Goal: Task Accomplishment & Management: Complete application form

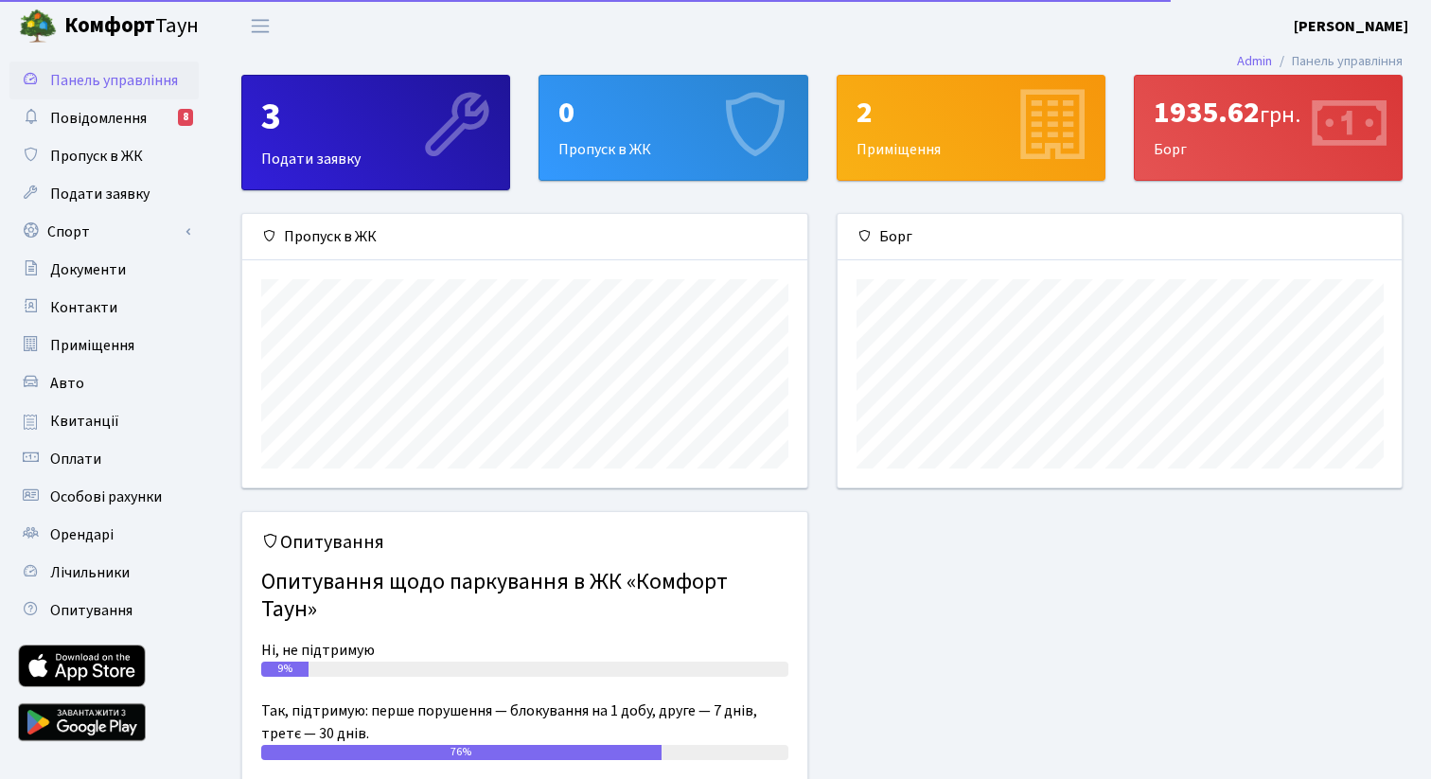
scroll to position [273, 564]
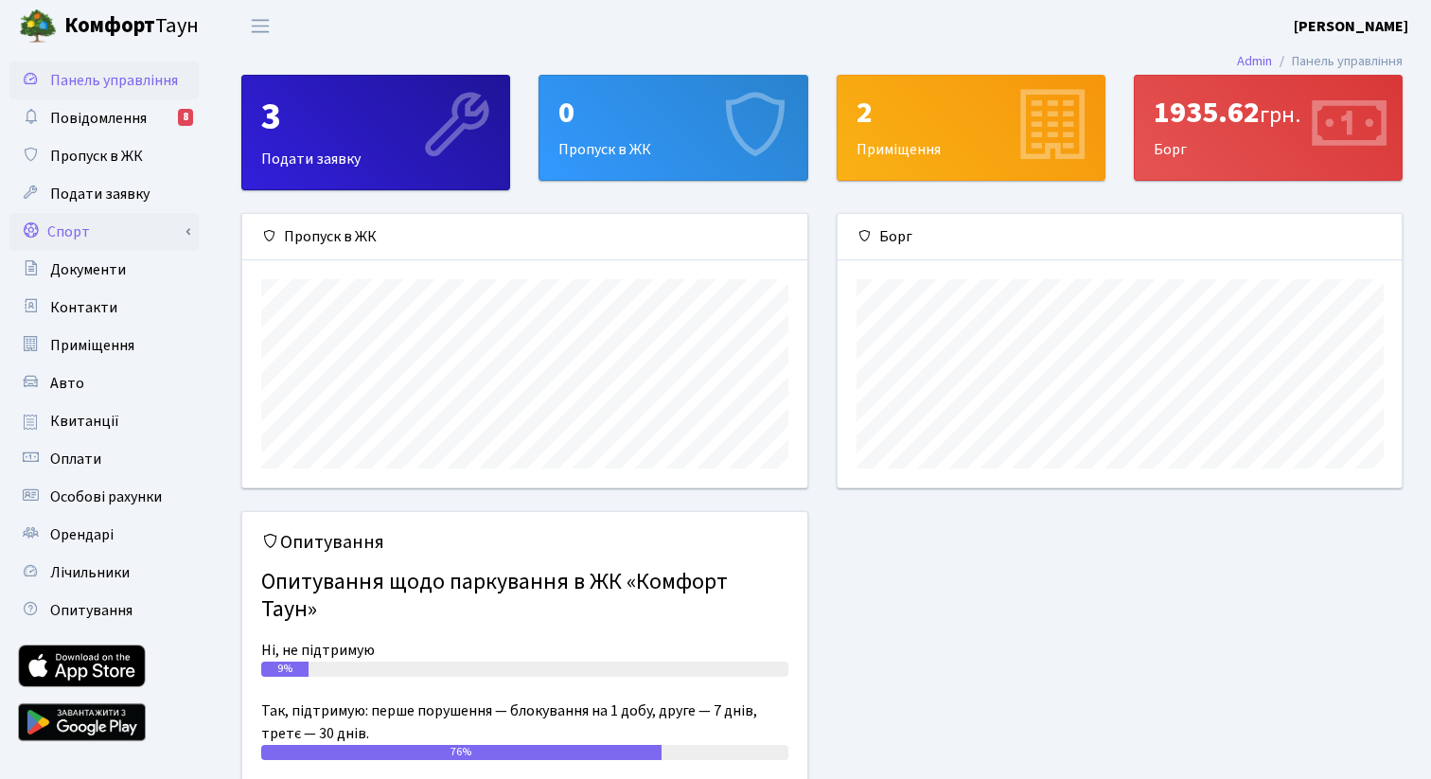
click at [109, 225] on link "Спорт" at bounding box center [103, 232] width 189 height 38
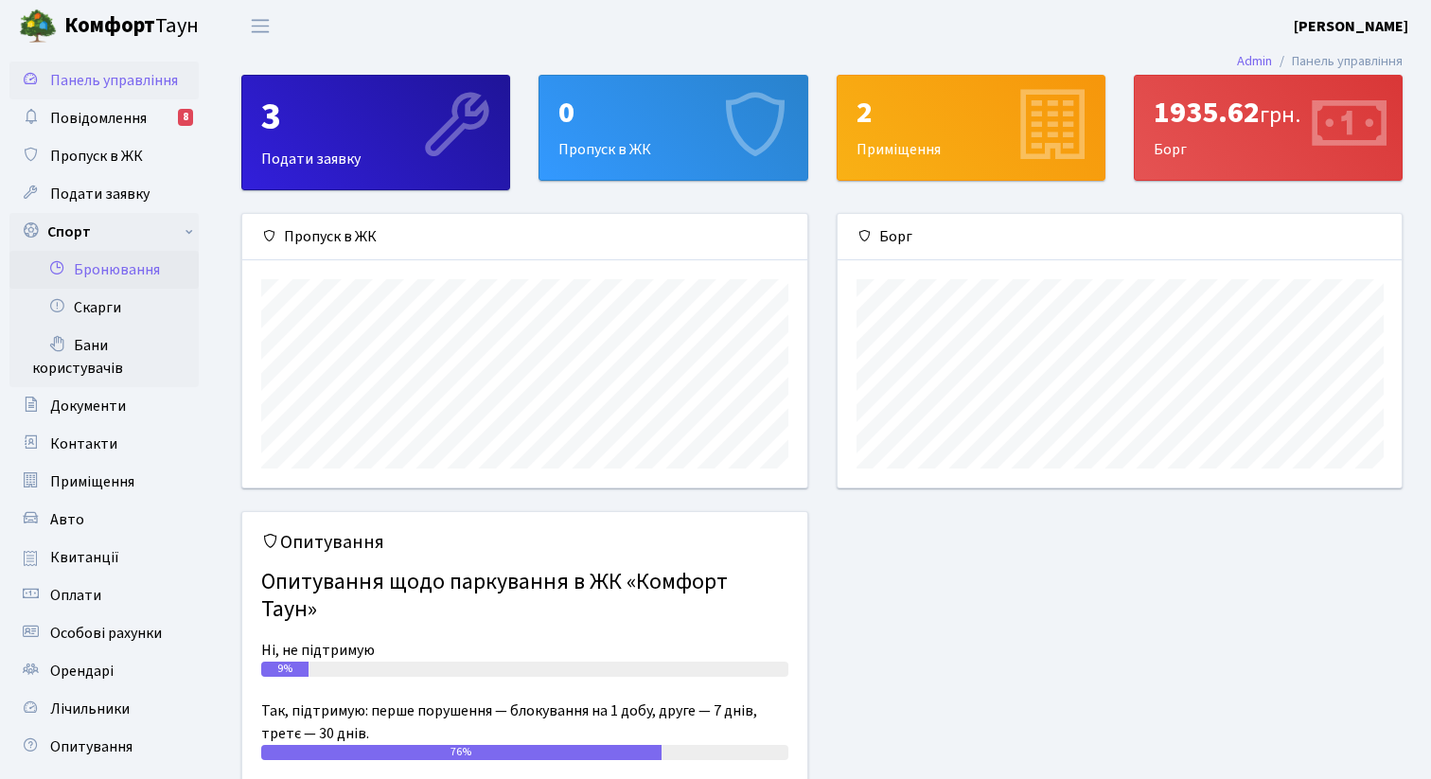
click at [133, 261] on link "Бронювання" at bounding box center [103, 270] width 189 height 38
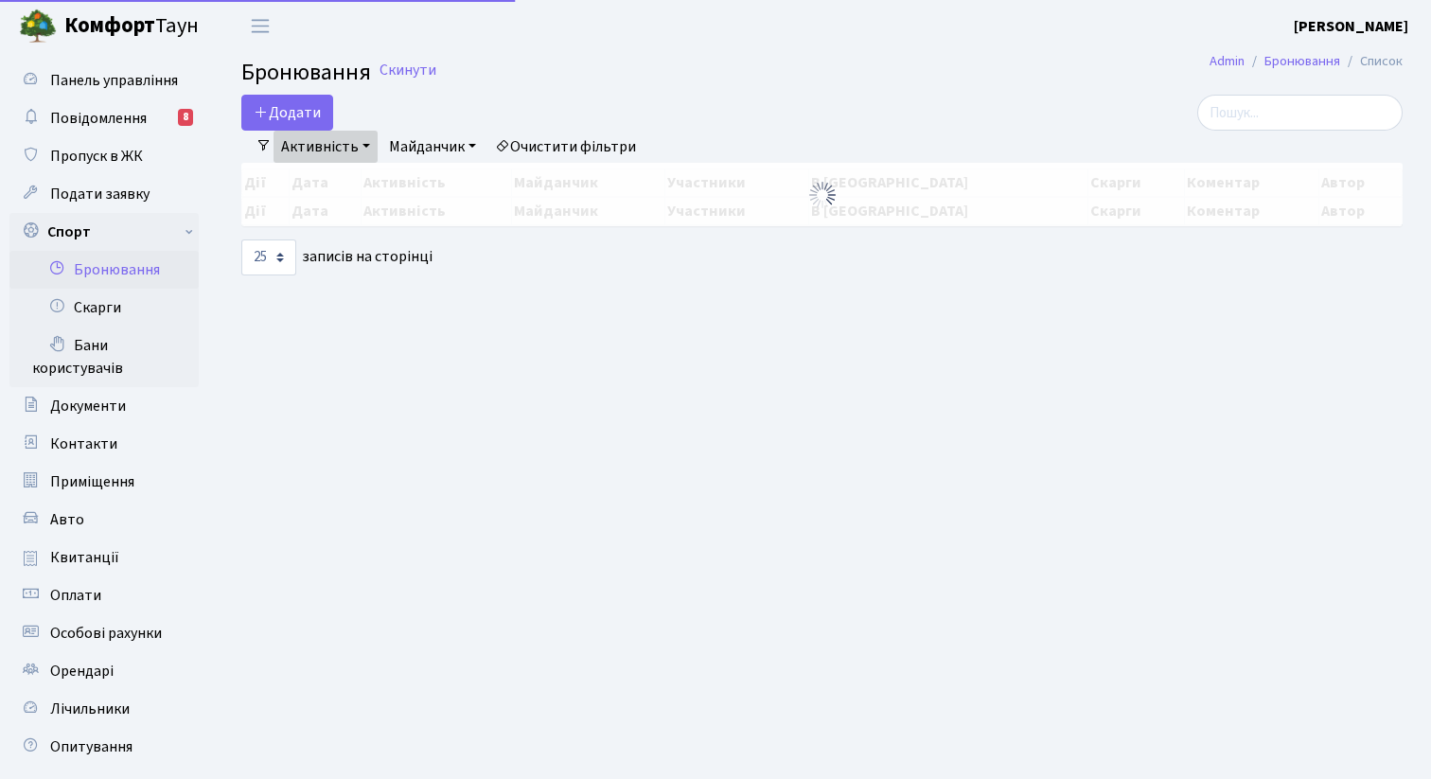
select select "25"
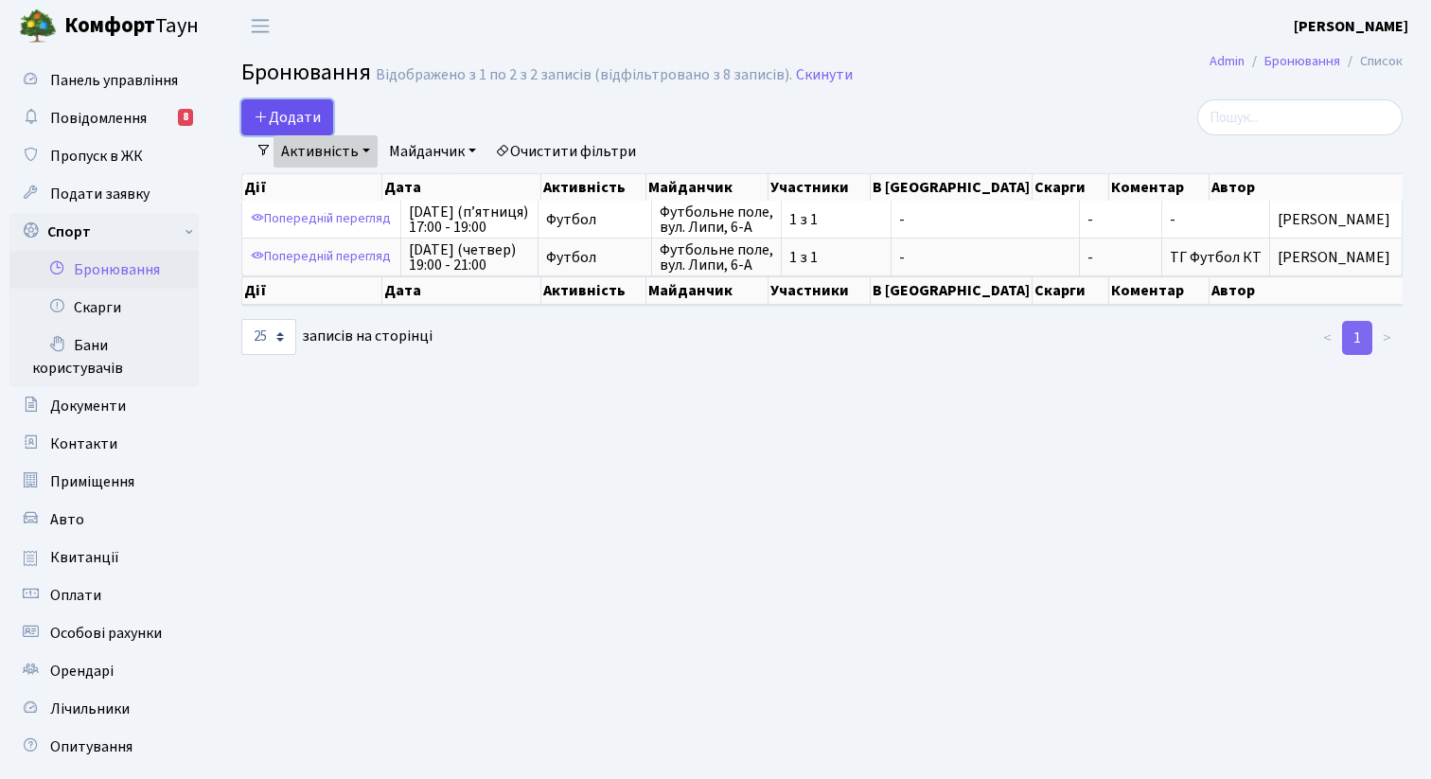
click at [300, 124] on button "Додати" at bounding box center [287, 117] width 92 height 36
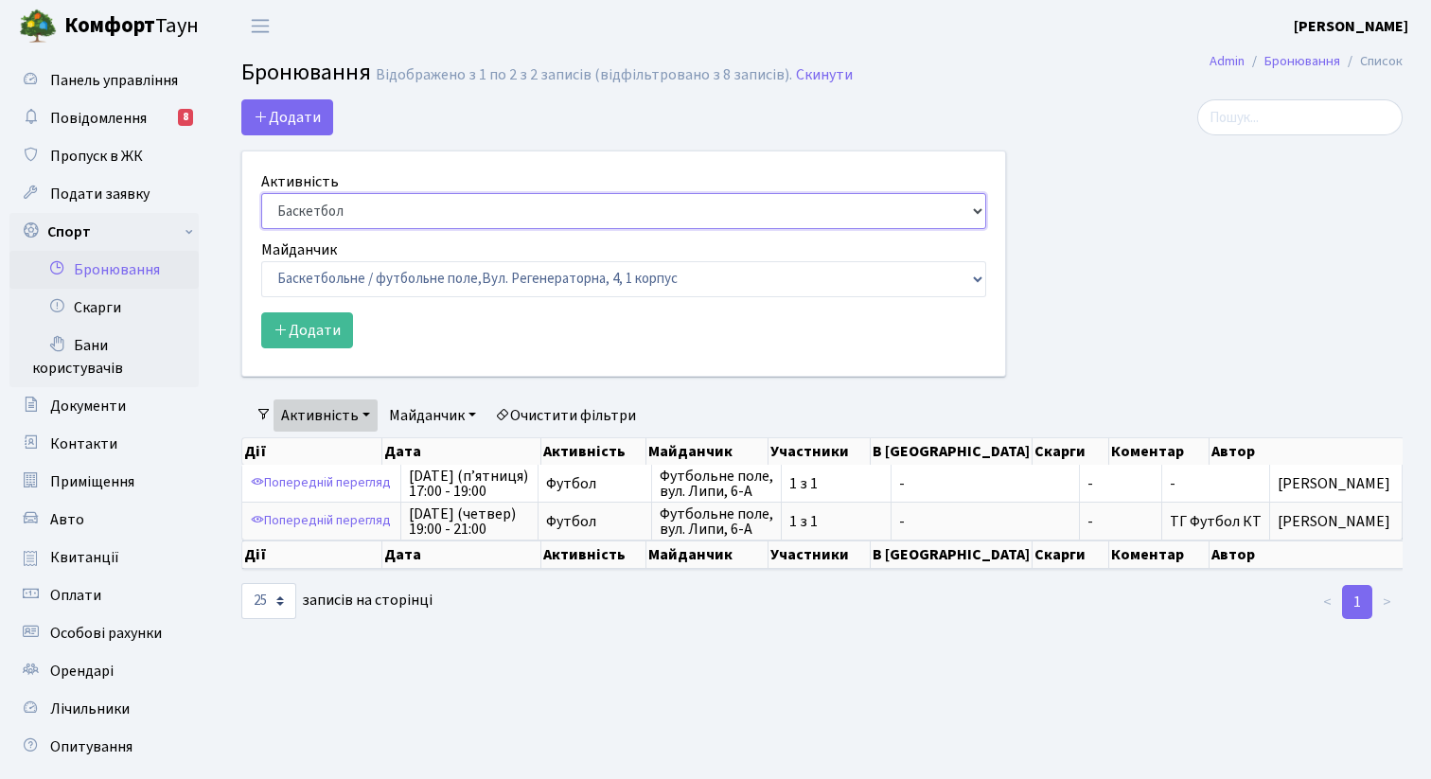
click at [353, 206] on select "Баскетбол Волейбол Йога Катання на роликах Настільний теніс Теніс Футбол Фітнес" at bounding box center [623, 211] width 725 height 36
select select "2"
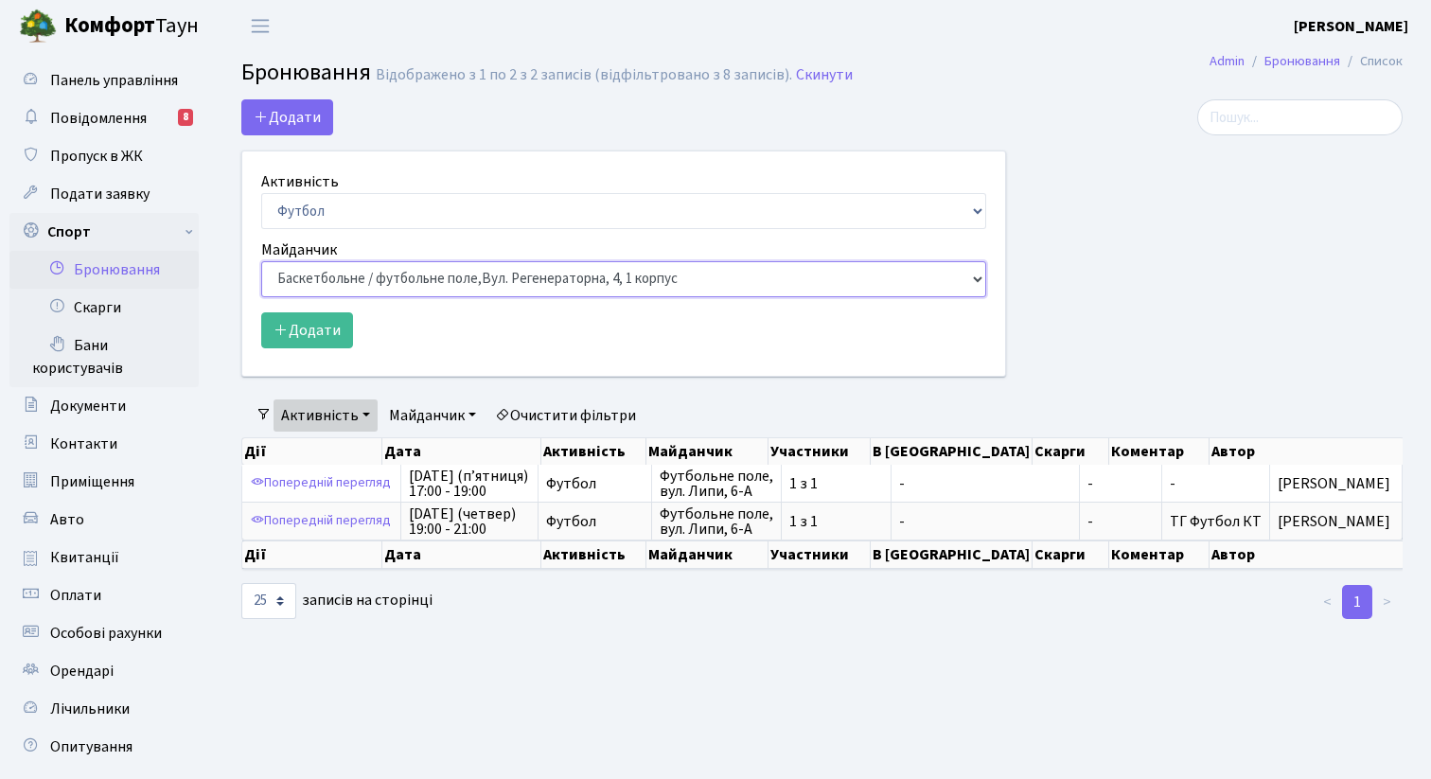
click at [361, 287] on select "Баскетбольне / футбольне поле, Вул. Регенераторна, 4, 1 корпус Баскетбольне пол…" at bounding box center [623, 279] width 725 height 36
select select "10"
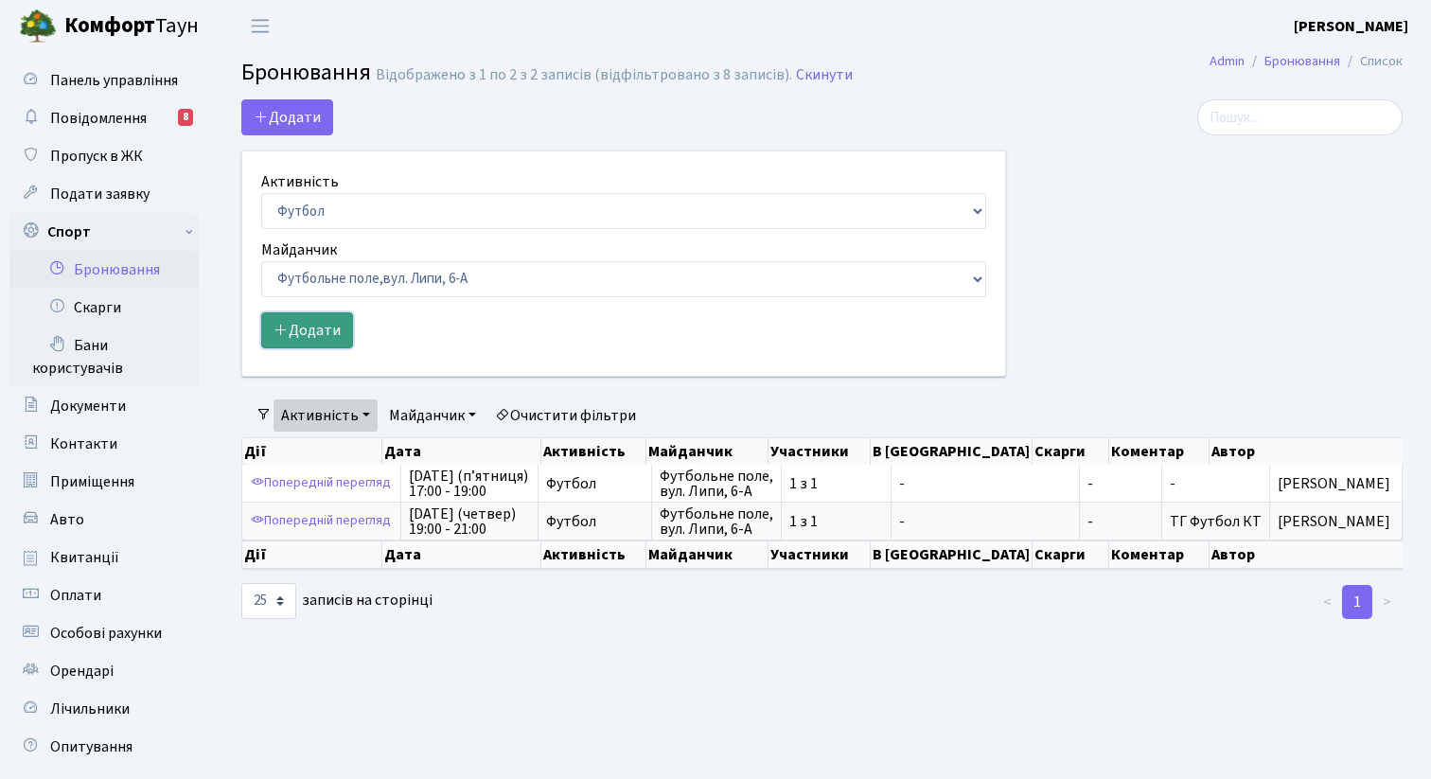
click at [337, 328] on button "Додати" at bounding box center [307, 330] width 92 height 36
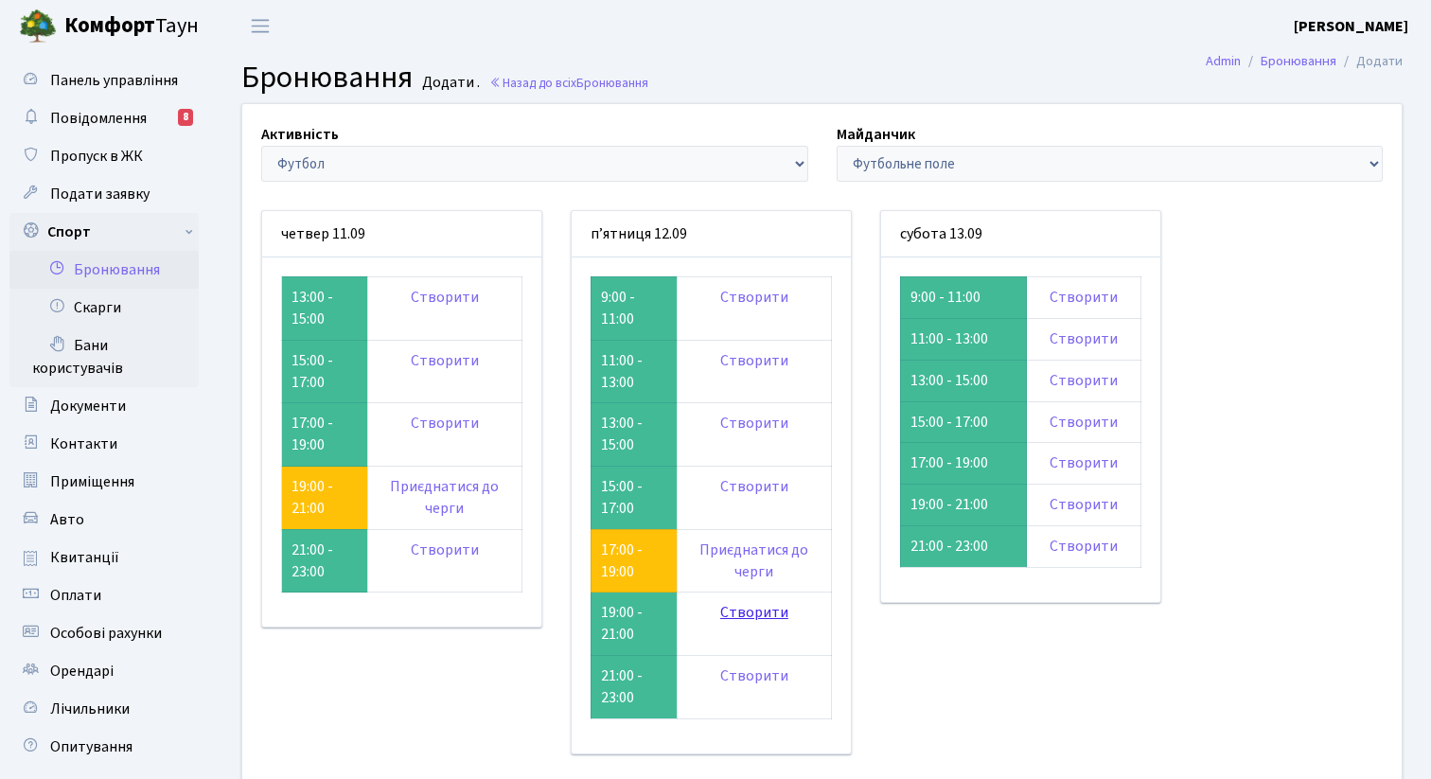
click at [744, 613] on link "Створити" at bounding box center [754, 612] width 68 height 21
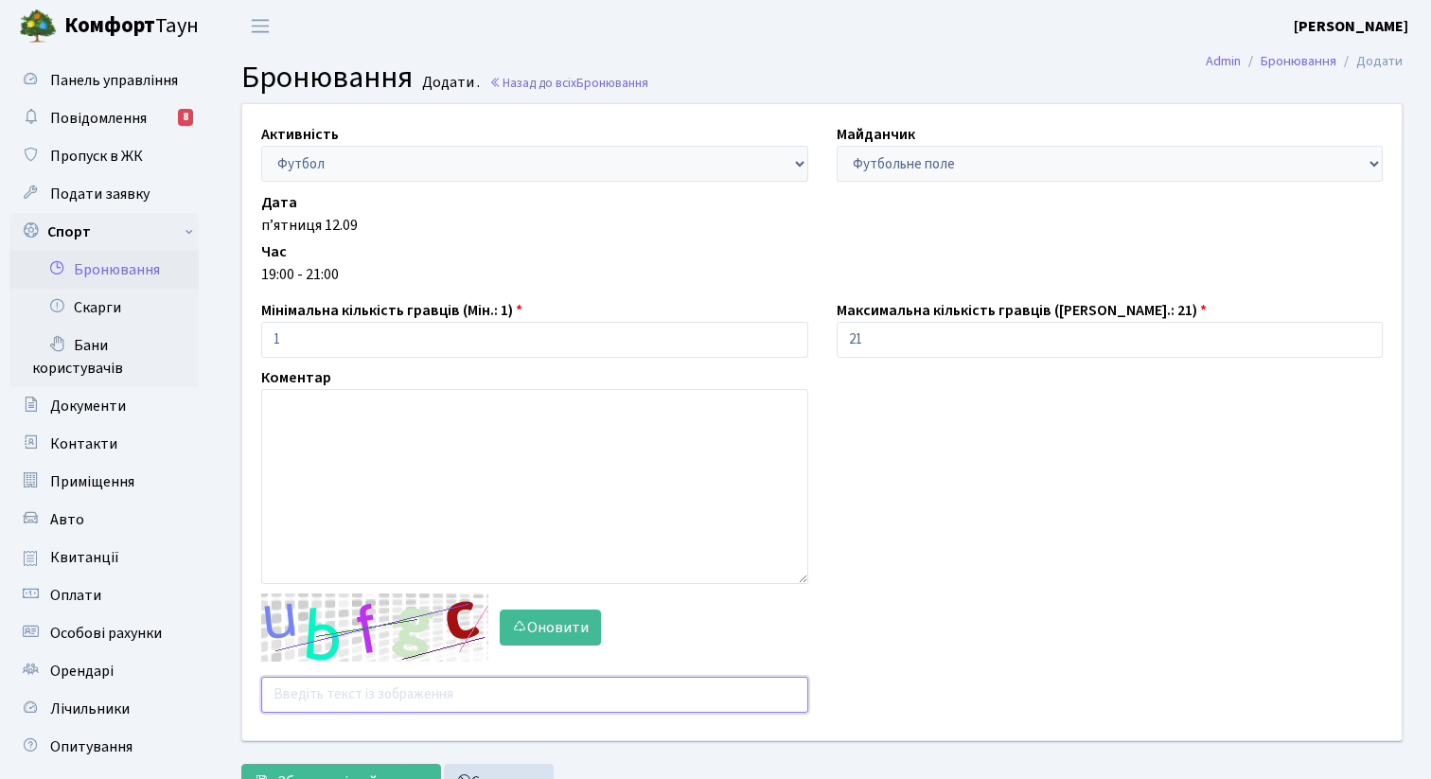
click at [338, 709] on input "text" at bounding box center [534, 694] width 547 height 36
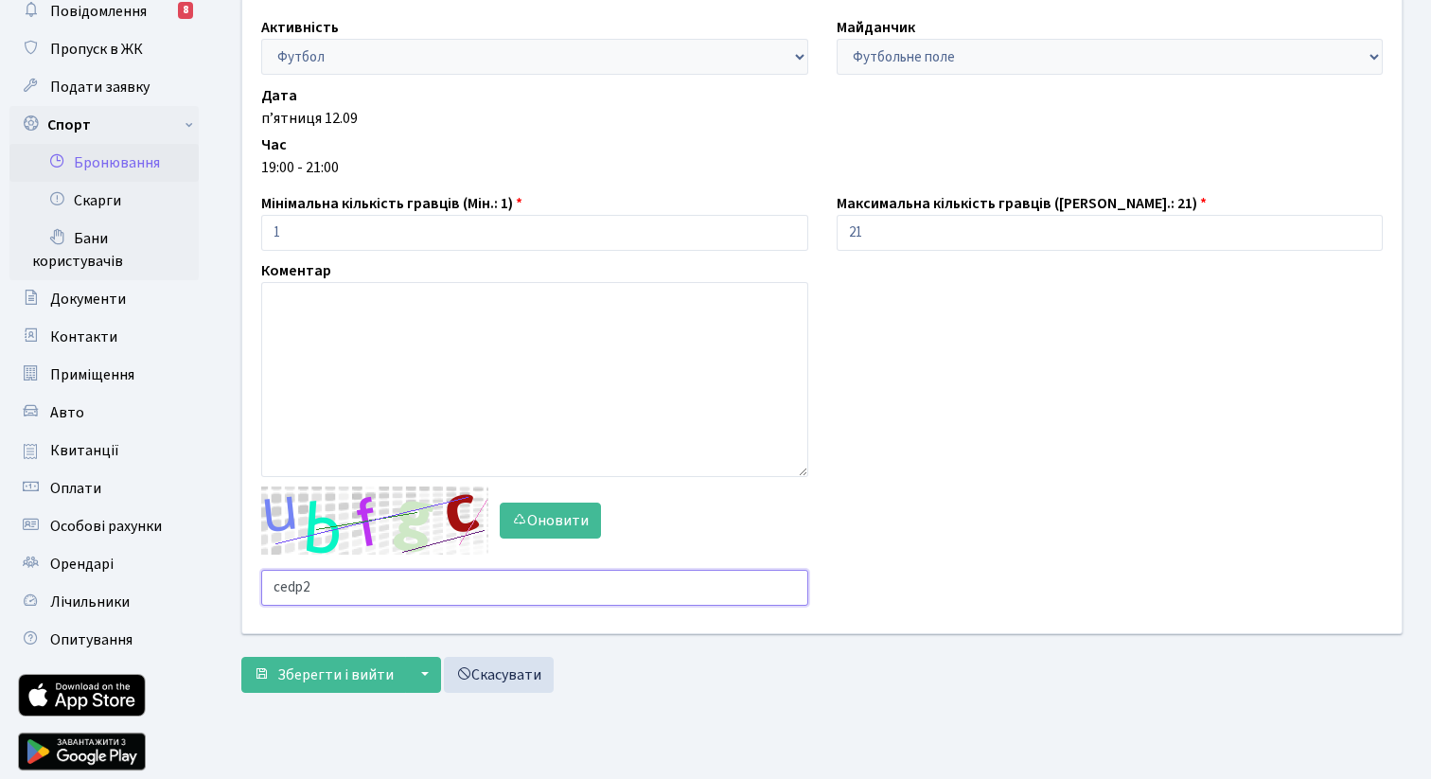
scroll to position [108, 0]
type input "cedp2"
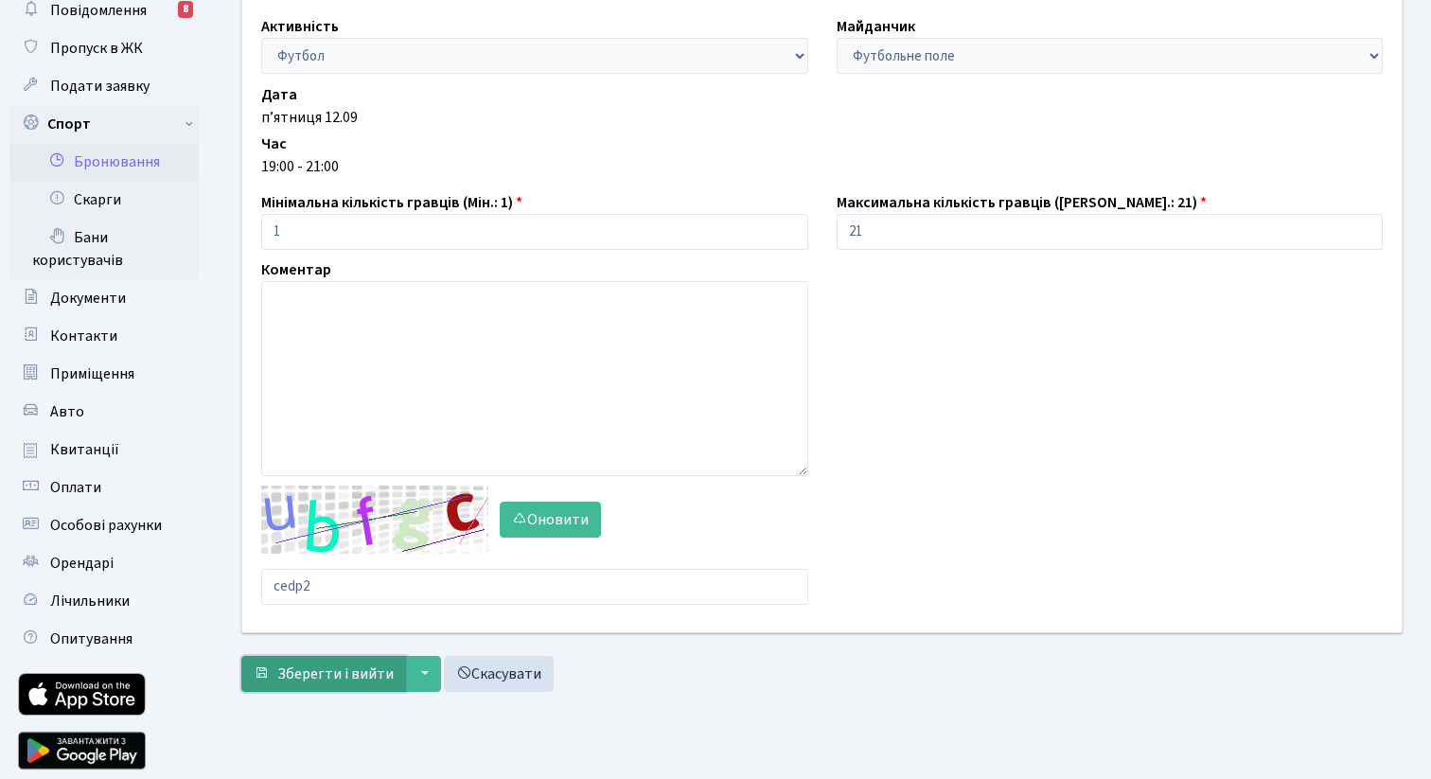
click at [303, 661] on button "Зберегти і вийти" at bounding box center [323, 674] width 165 height 36
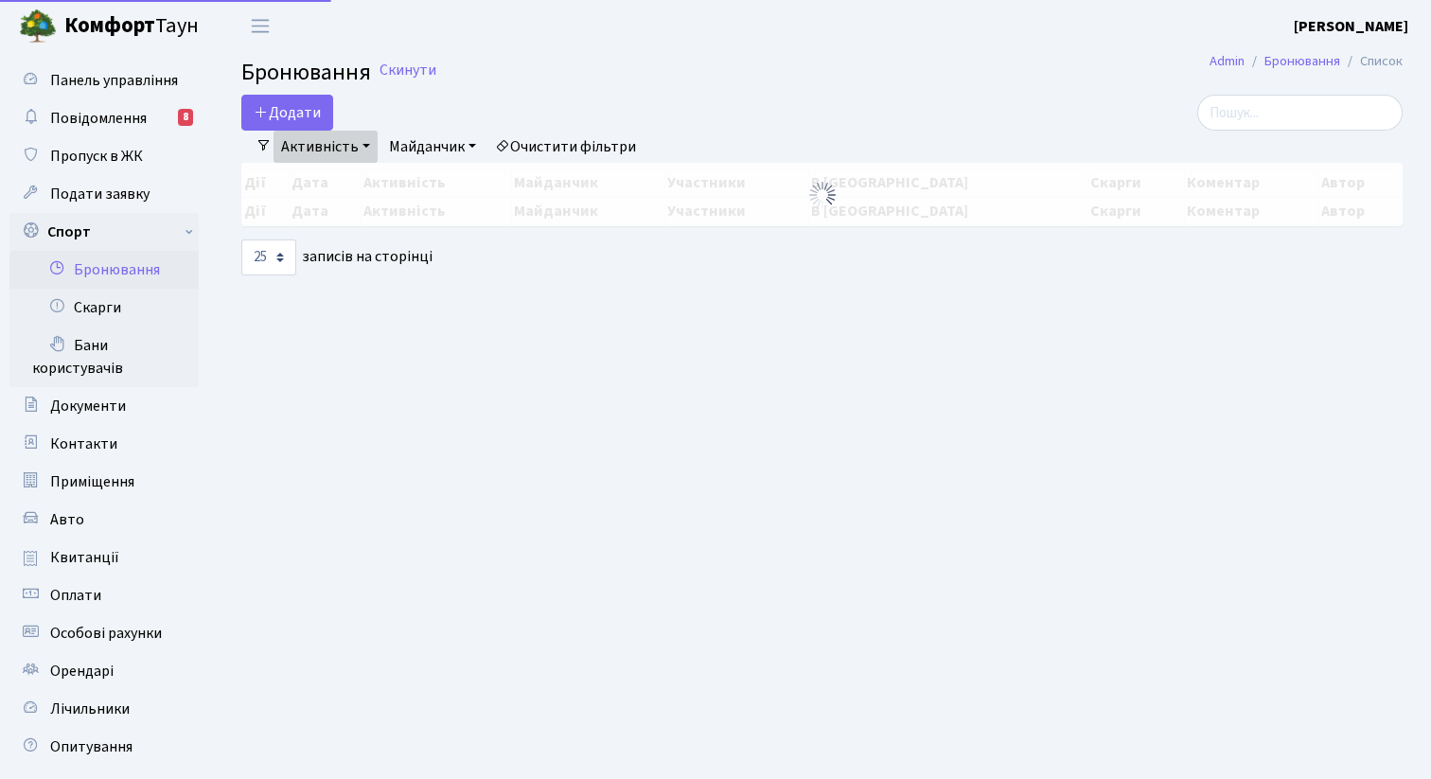
select select "25"
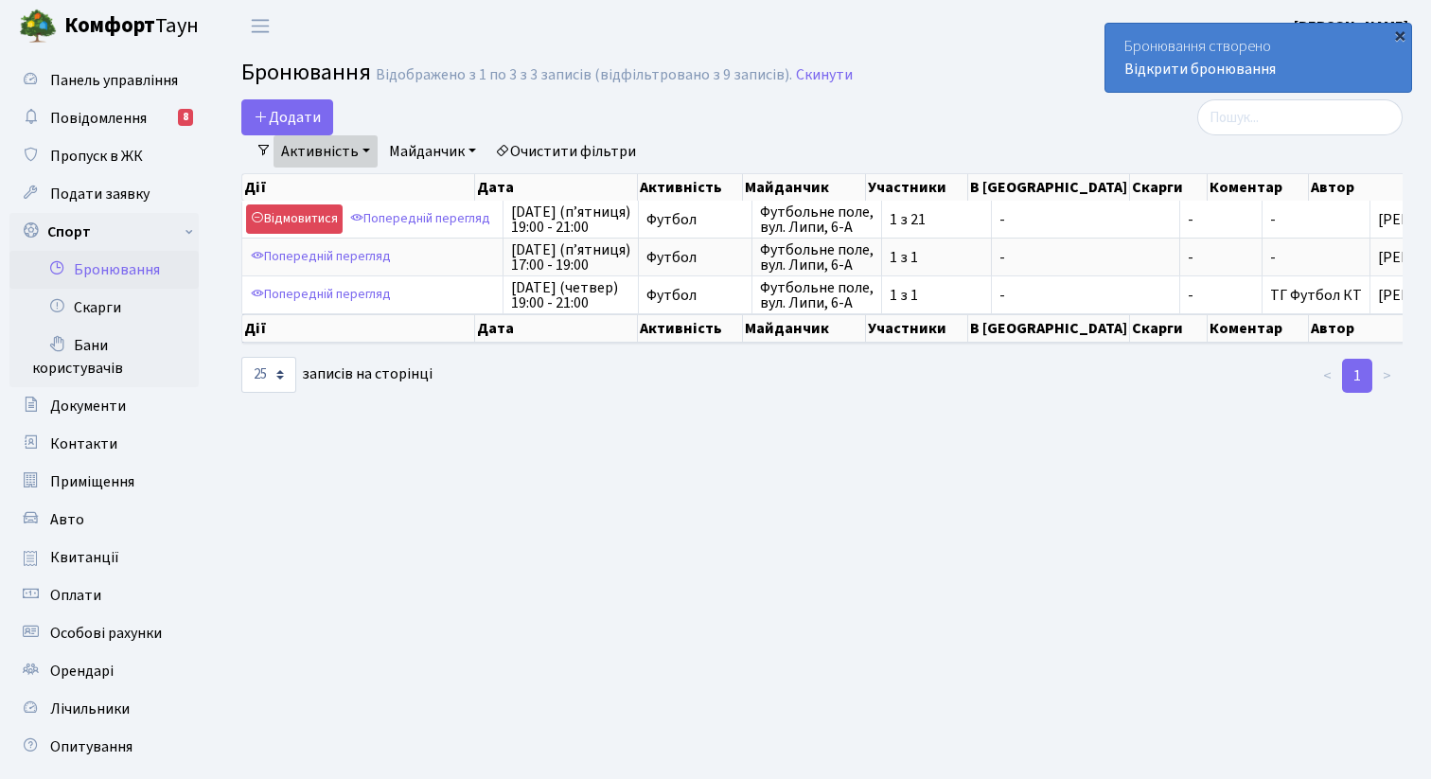
click at [1397, 37] on div "×" at bounding box center [1399, 35] width 19 height 19
